Goal: Navigation & Orientation: Find specific page/section

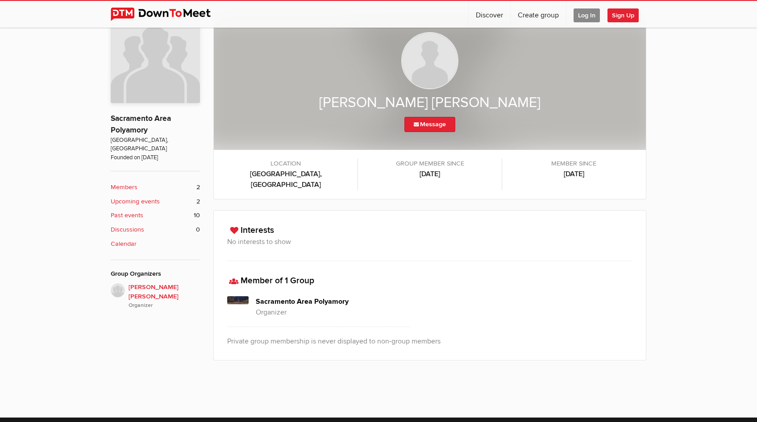
scroll to position [234, 0]
click at [302, 296] on h4 "Sacramento Area Polyamory" at bounding box center [333, 301] width 154 height 11
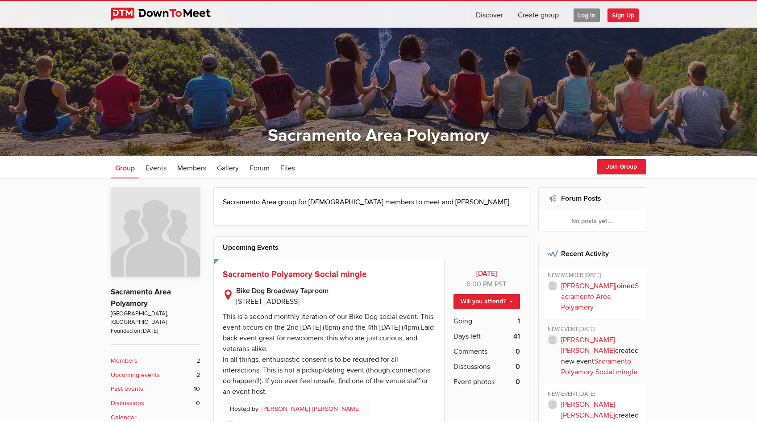
scroll to position [62, 0]
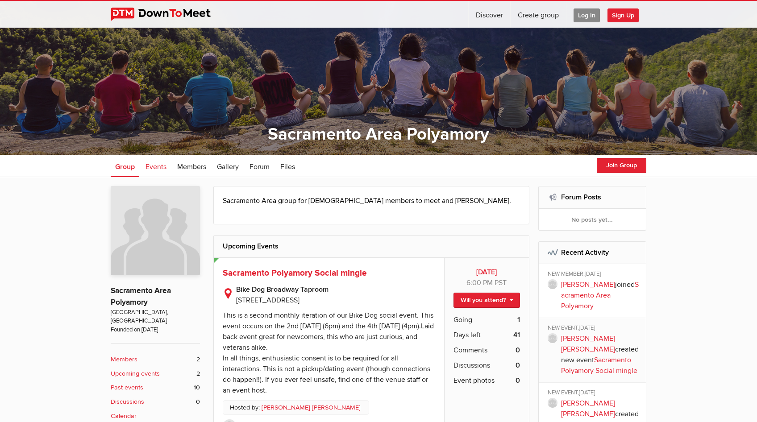
click at [154, 169] on span "Events" at bounding box center [156, 166] width 21 height 9
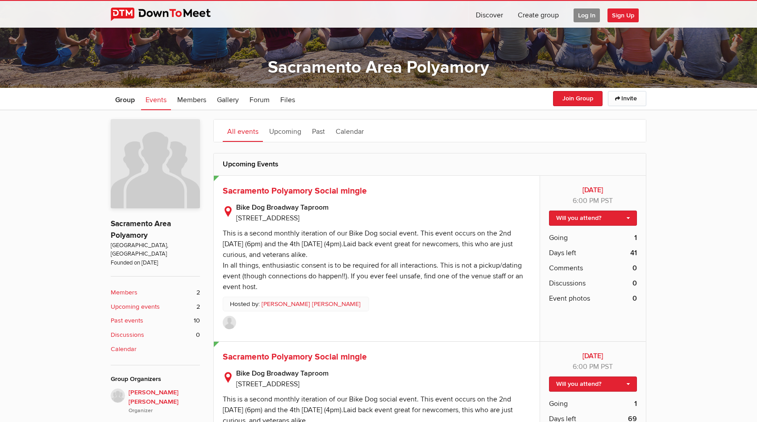
scroll to position [34, 0]
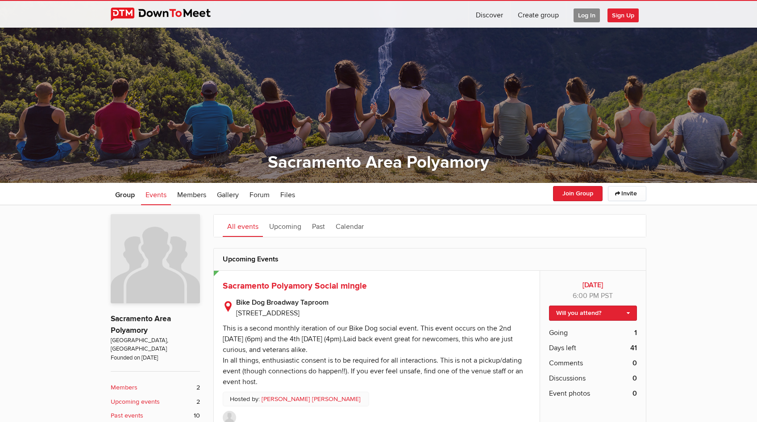
click at [170, 19] on img at bounding box center [168, 14] width 114 height 13
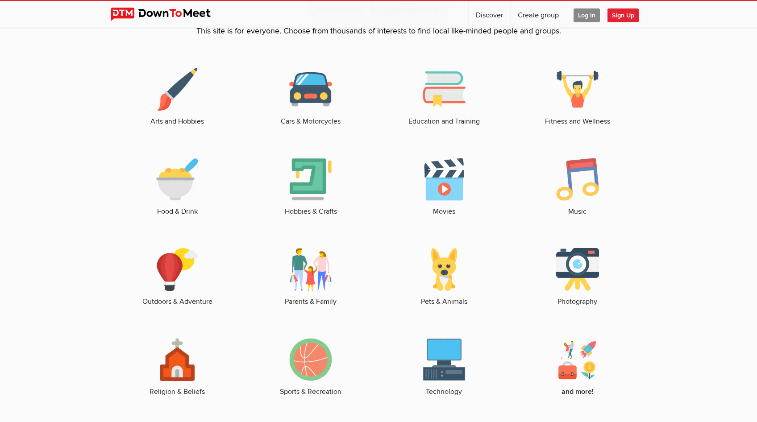
scroll to position [1275, 0]
click at [591, 68] on img at bounding box center [577, 89] width 43 height 43
click at [574, 100] on img at bounding box center [577, 89] width 43 height 43
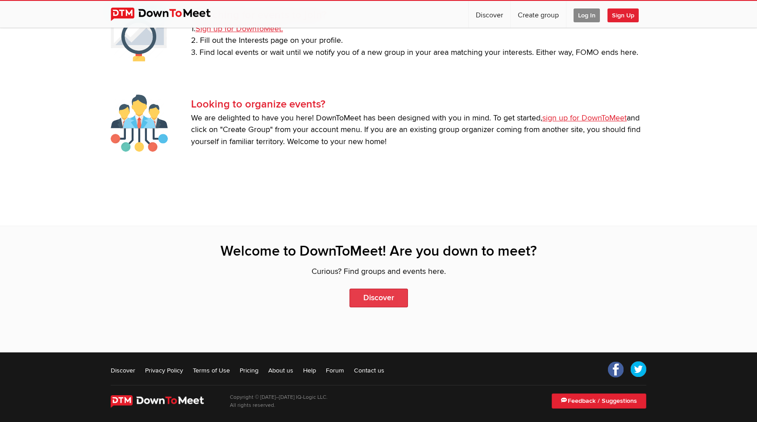
scroll to position [1897, 0]
click at [379, 289] on link "Discover" at bounding box center [378, 298] width 58 height 19
select select "null"
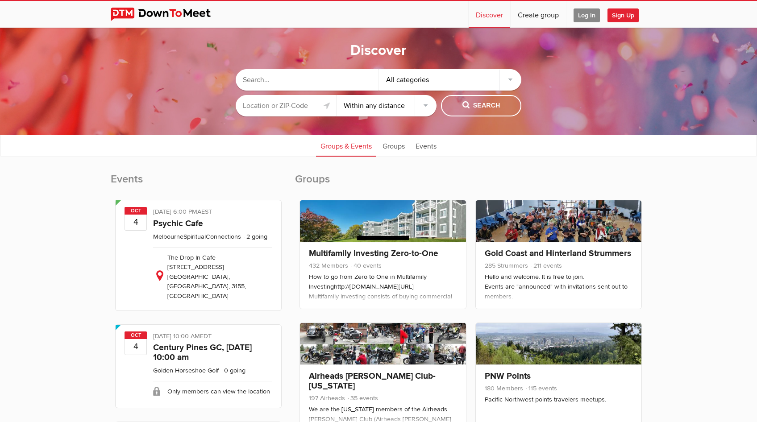
click at [299, 104] on input "text" at bounding box center [286, 105] width 100 height 21
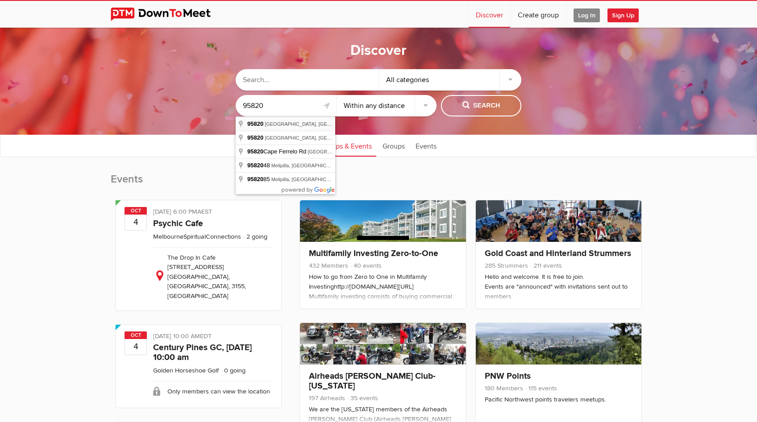
type input "[GEOGRAPHIC_DATA], [GEOGRAPHIC_DATA]"
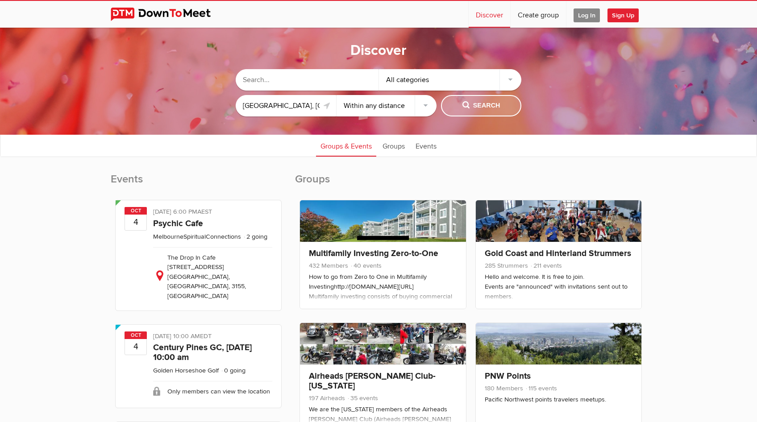
click at [474, 108] on span "Search" at bounding box center [481, 106] width 38 height 10
click at [466, 105] on span "Search" at bounding box center [481, 106] width 38 height 10
click at [403, 82] on div "All categories" at bounding box center [450, 79] width 143 height 21
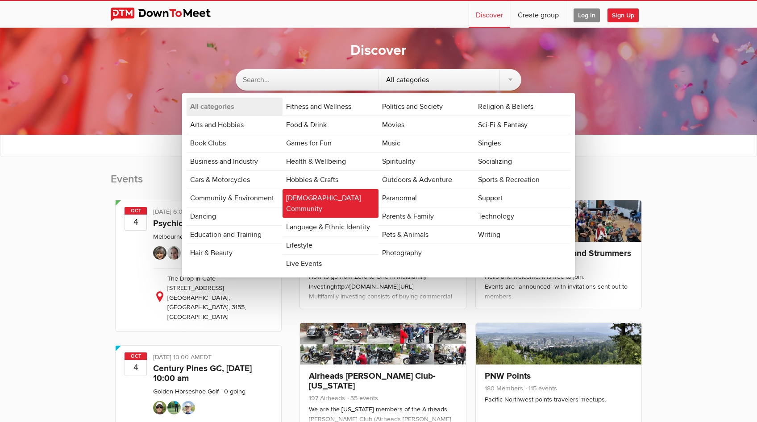
click at [346, 199] on link "[DEMOGRAPHIC_DATA] Community" at bounding box center [331, 203] width 96 height 29
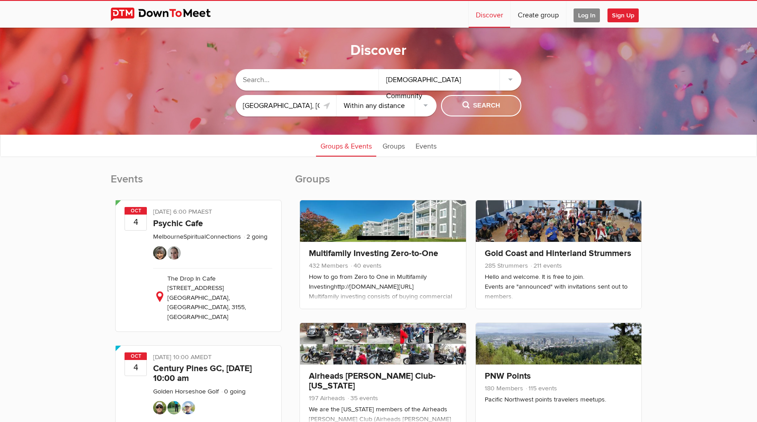
click at [485, 97] on button "Search" at bounding box center [481, 105] width 80 height 21
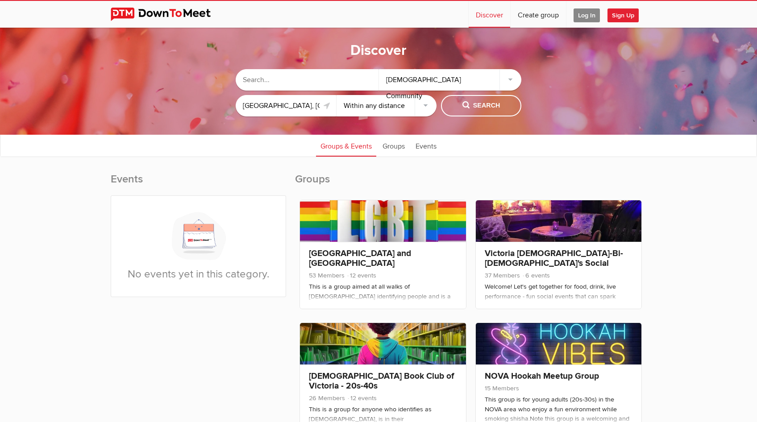
click at [419, 71] on div "[DEMOGRAPHIC_DATA] Community" at bounding box center [450, 79] width 143 height 21
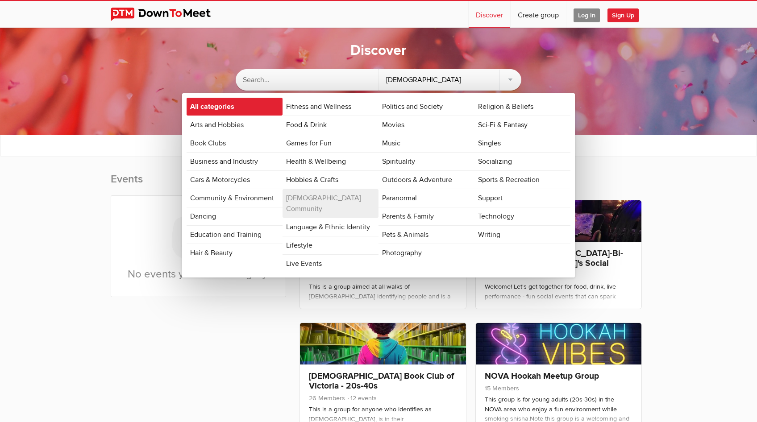
click at [227, 109] on link "All categories" at bounding box center [235, 107] width 96 height 18
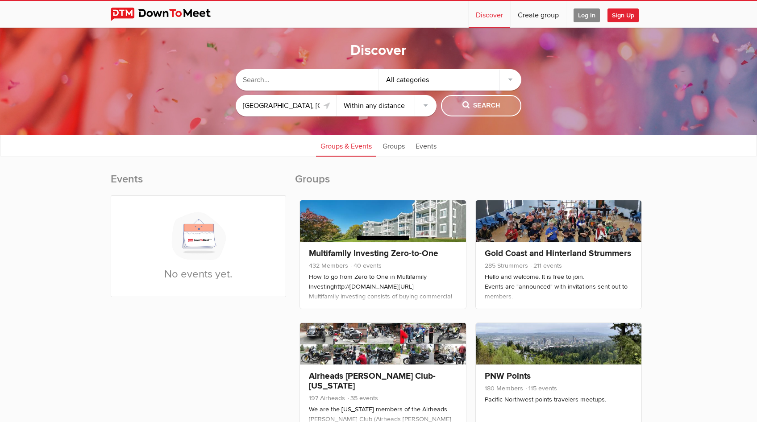
click at [477, 104] on span "Search" at bounding box center [481, 106] width 38 height 10
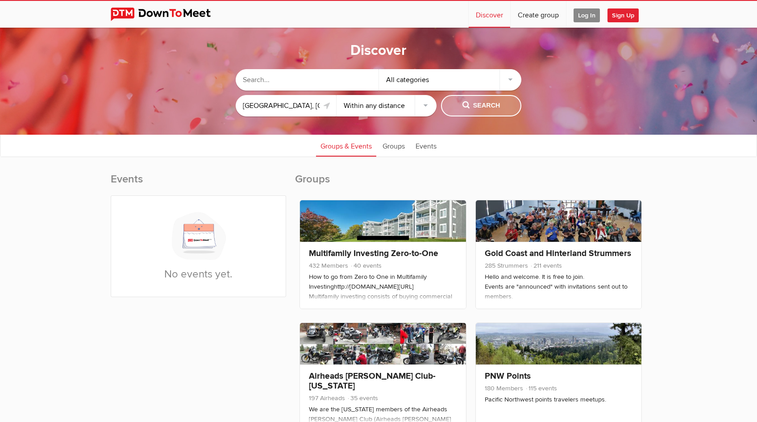
click at [477, 104] on span "Search" at bounding box center [481, 106] width 38 height 10
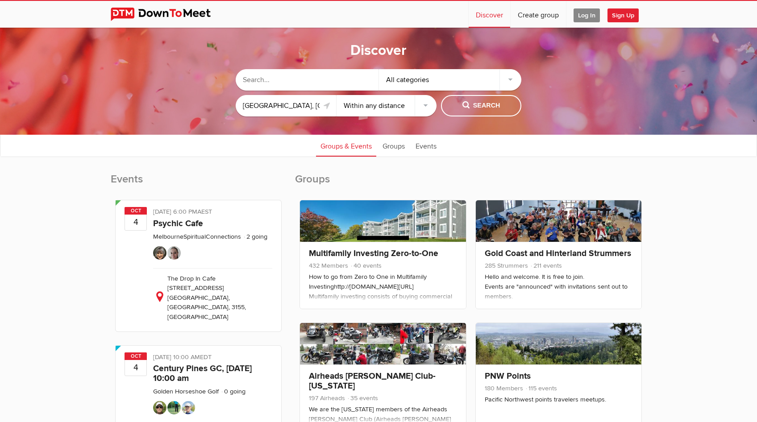
select select "100"
click at [468, 107] on span "Search" at bounding box center [481, 106] width 38 height 10
click at [482, 103] on span "Search" at bounding box center [481, 106] width 38 height 10
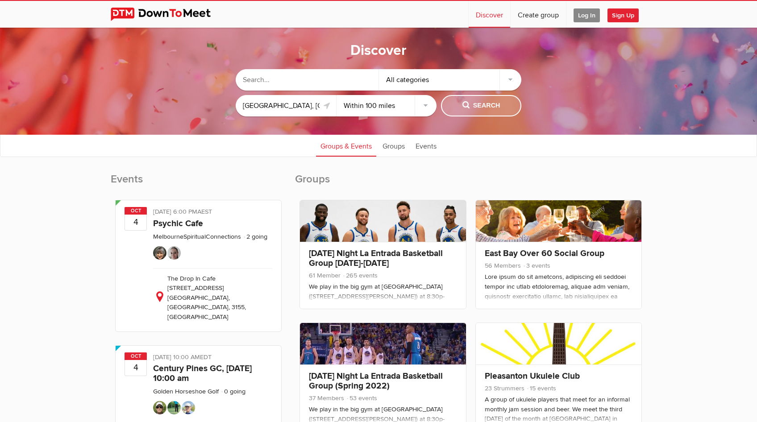
click at [482, 103] on span "Search" at bounding box center [481, 106] width 38 height 10
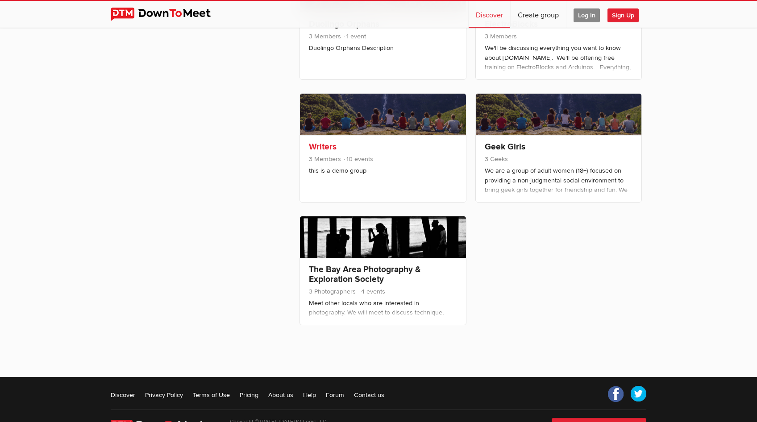
scroll to position [1216, 0]
